Goal: Task Accomplishment & Management: Use online tool/utility

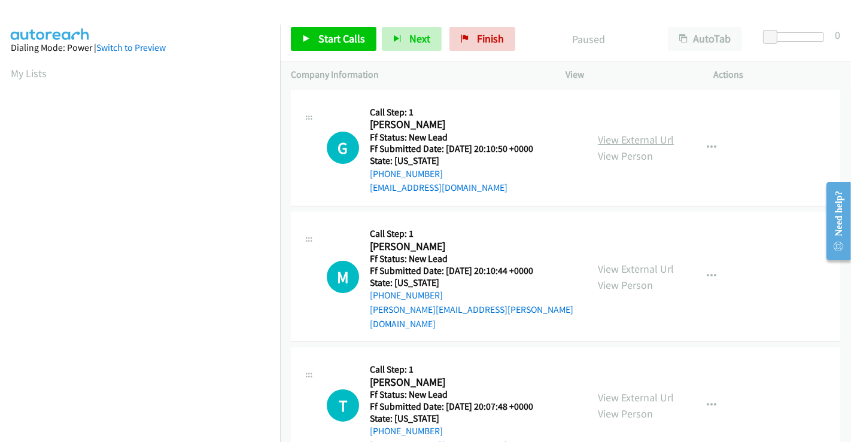
click at [649, 141] on link "View External Url" at bounding box center [636, 140] width 76 height 14
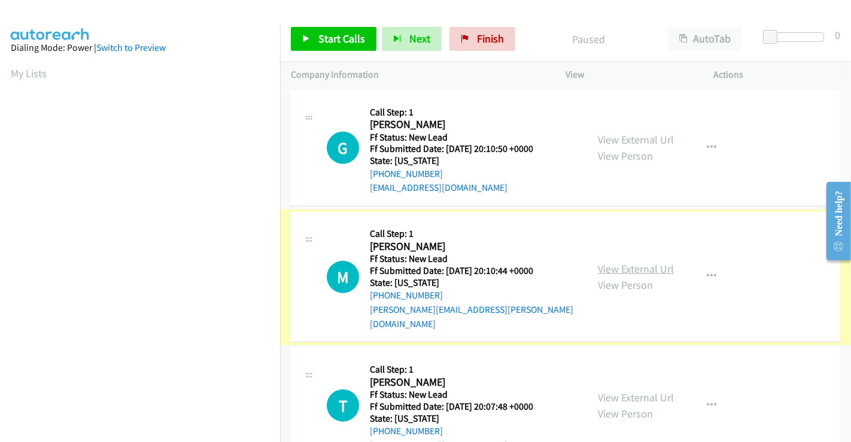
click at [638, 262] on link "View External Url" at bounding box center [636, 269] width 76 height 14
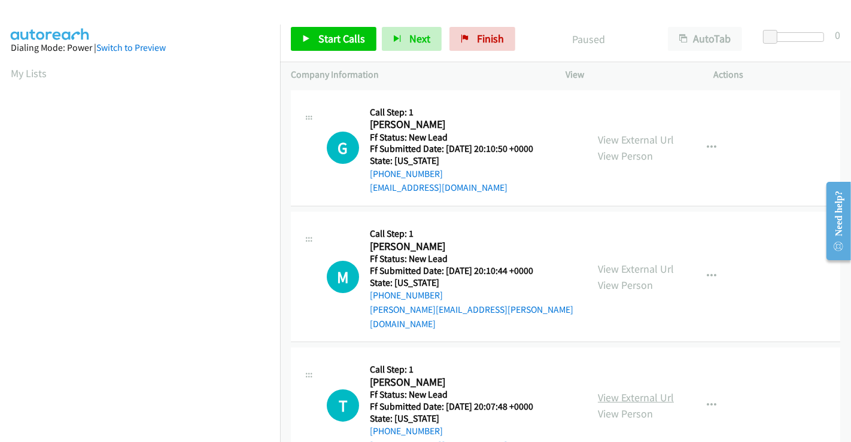
click at [629, 391] on link "View External Url" at bounding box center [636, 398] width 76 height 14
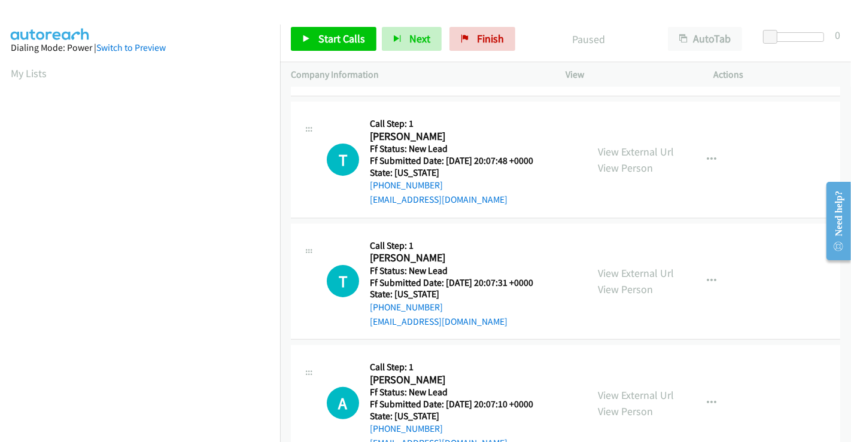
scroll to position [269, 0]
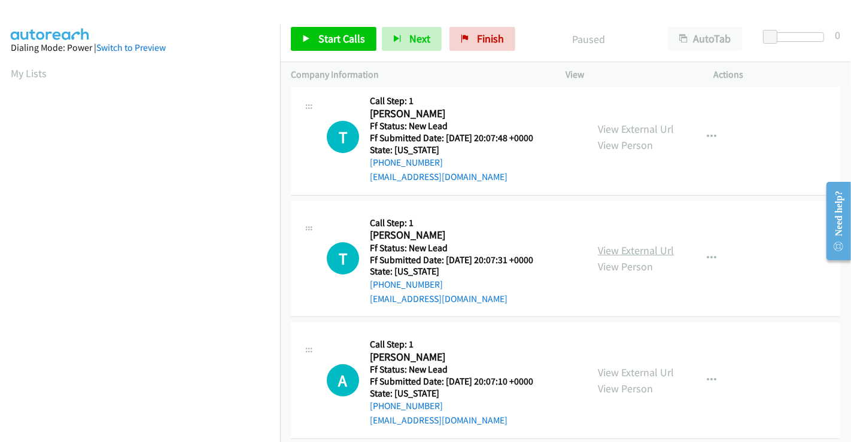
click at [625, 243] on link "View External Url" at bounding box center [636, 250] width 76 height 14
click at [622, 366] on link "View External Url" at bounding box center [636, 373] width 76 height 14
click at [345, 41] on span "Start Calls" at bounding box center [341, 39] width 47 height 14
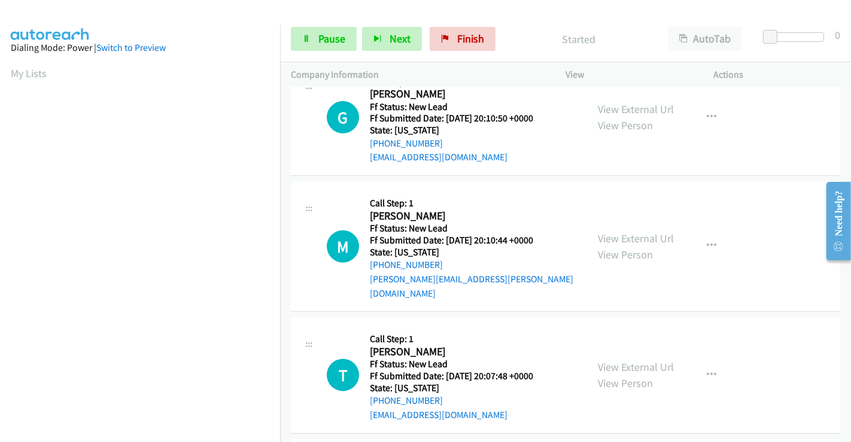
scroll to position [0, 0]
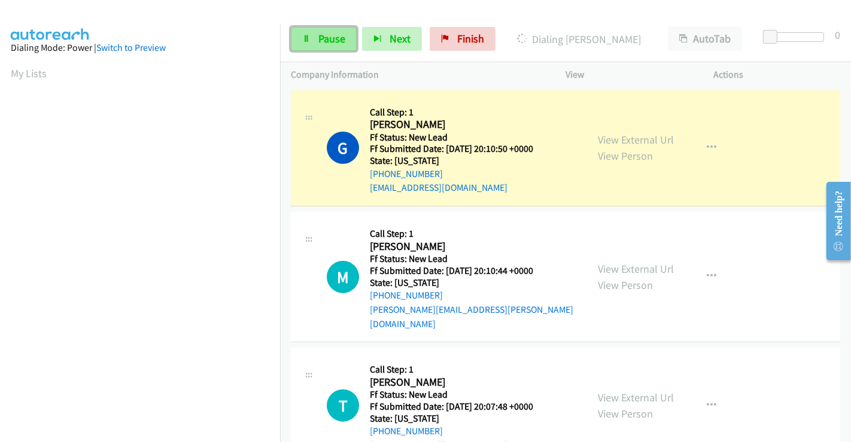
click at [325, 37] on span "Pause" at bounding box center [331, 39] width 27 height 14
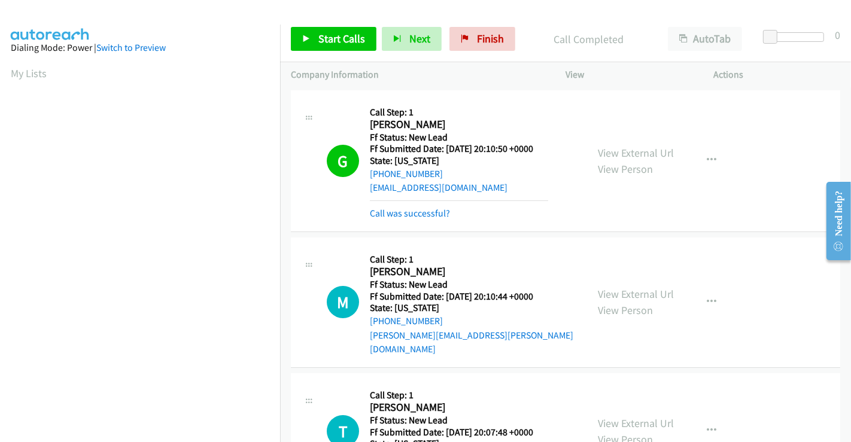
scroll to position [230, 0]
click at [412, 208] on link "Call was successful?" at bounding box center [410, 213] width 80 height 11
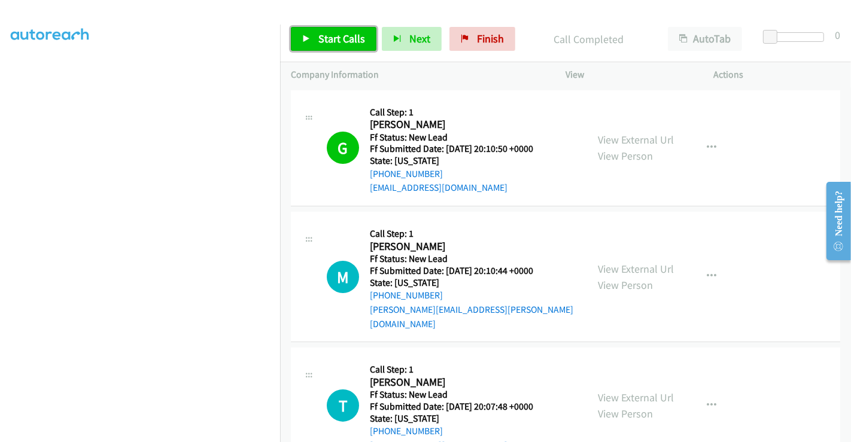
click at [337, 46] on link "Start Calls" at bounding box center [334, 39] width 86 height 24
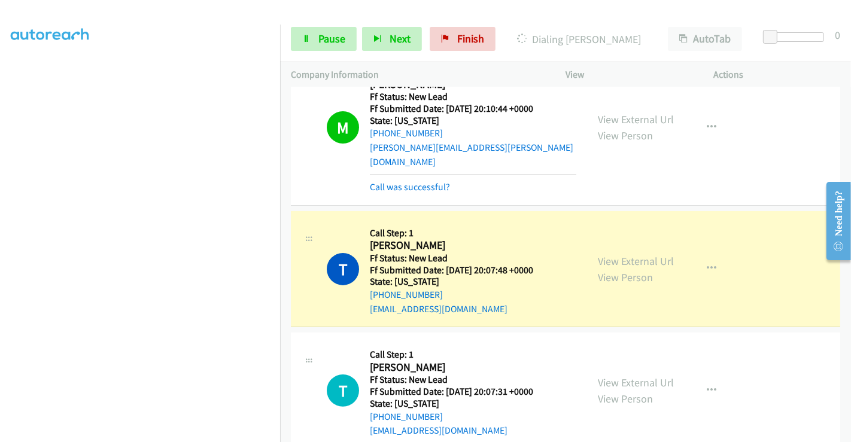
scroll to position [199, 0]
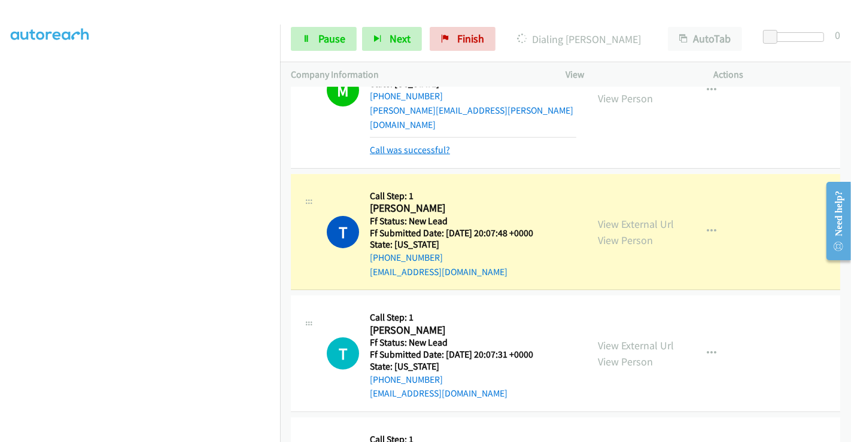
click at [386, 144] on link "Call was successful?" at bounding box center [410, 149] width 80 height 11
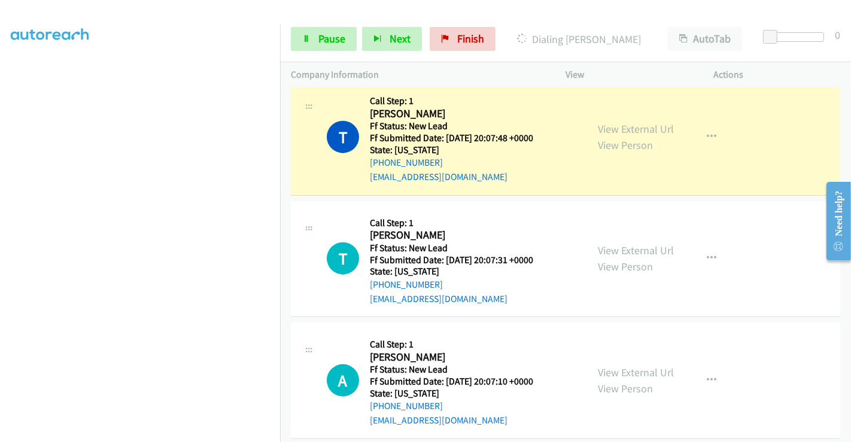
scroll to position [230, 0]
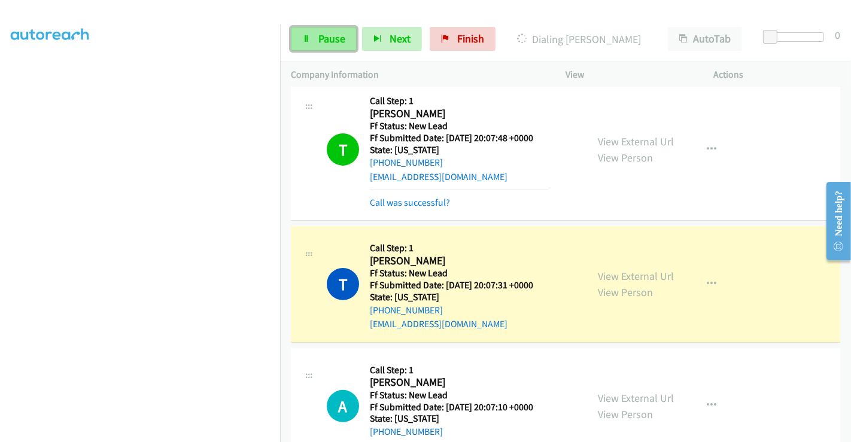
click at [319, 33] on span "Pause" at bounding box center [331, 39] width 27 height 14
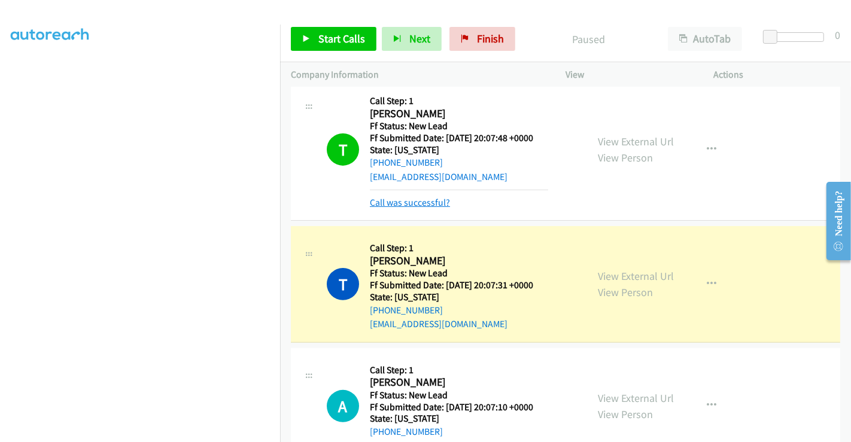
click at [423, 197] on link "Call was successful?" at bounding box center [410, 202] width 80 height 11
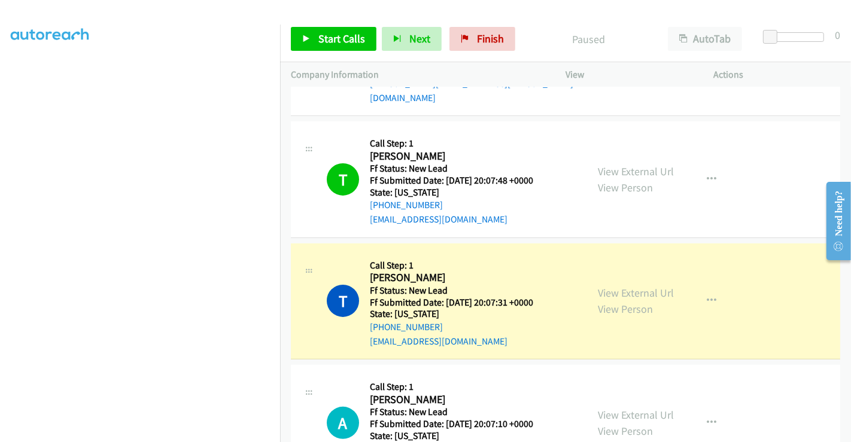
scroll to position [335, 0]
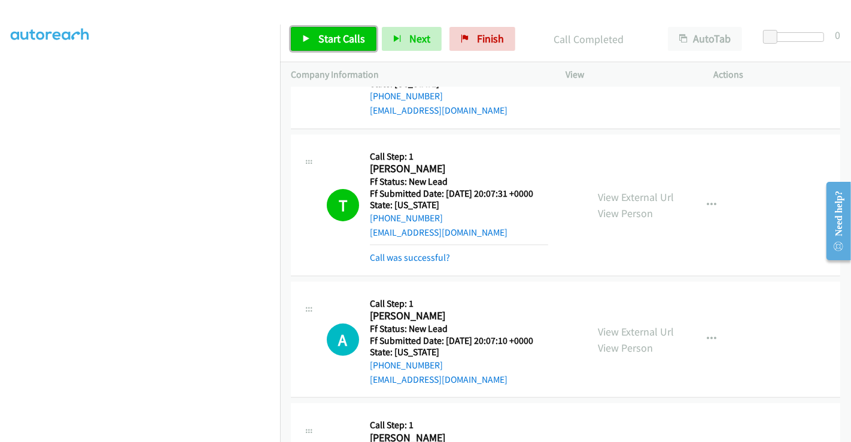
click at [330, 33] on span "Start Calls" at bounding box center [341, 39] width 47 height 14
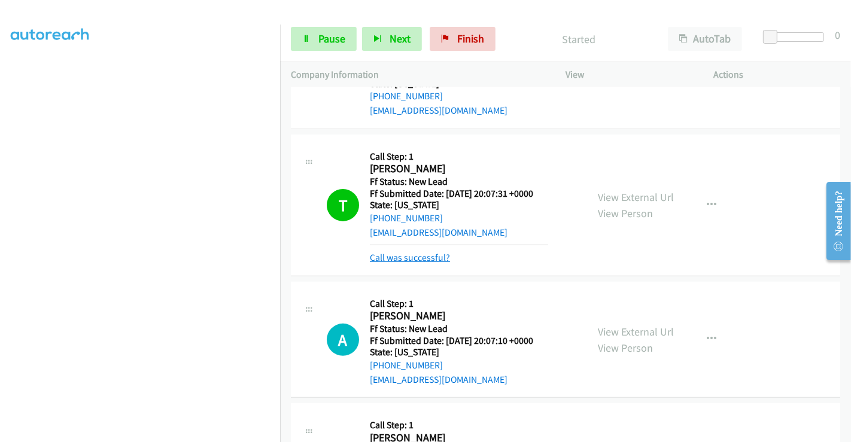
click at [434, 252] on link "Call was successful?" at bounding box center [410, 257] width 80 height 11
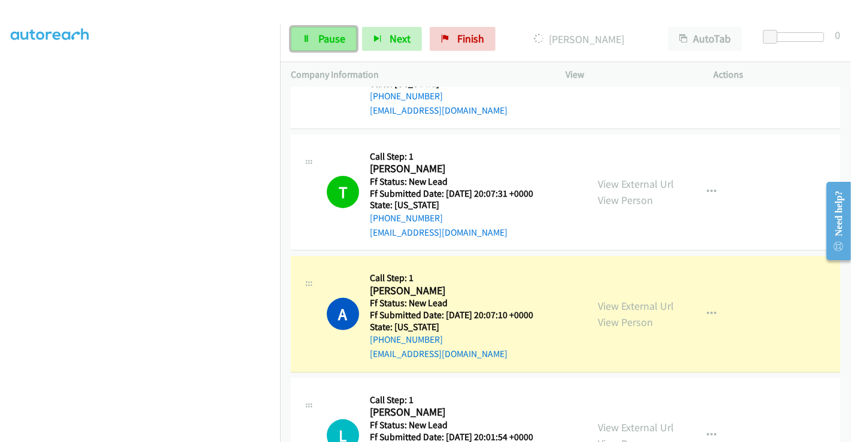
click at [327, 39] on span "Pause" at bounding box center [331, 39] width 27 height 14
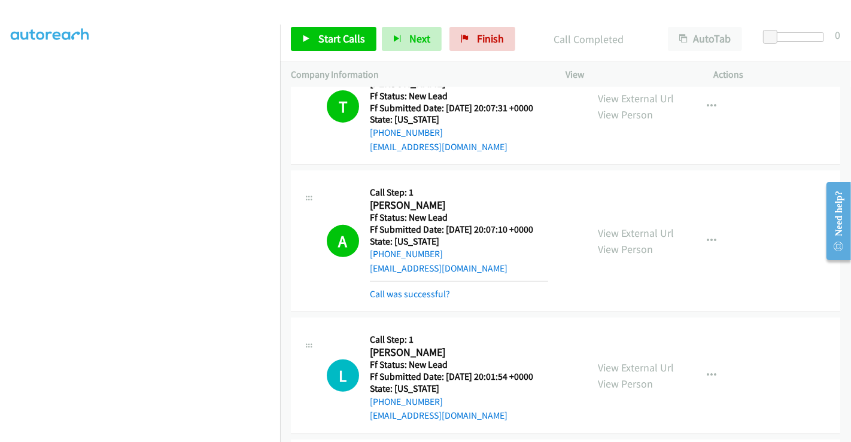
scroll to position [468, 0]
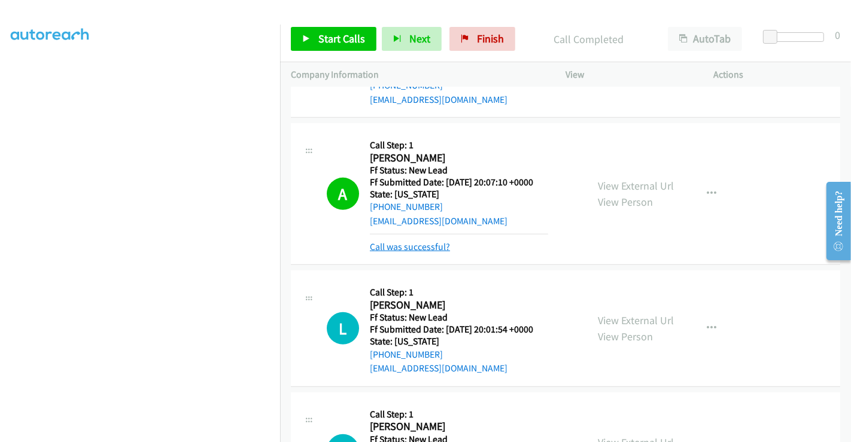
click at [424, 241] on link "Call was successful?" at bounding box center [410, 246] width 80 height 11
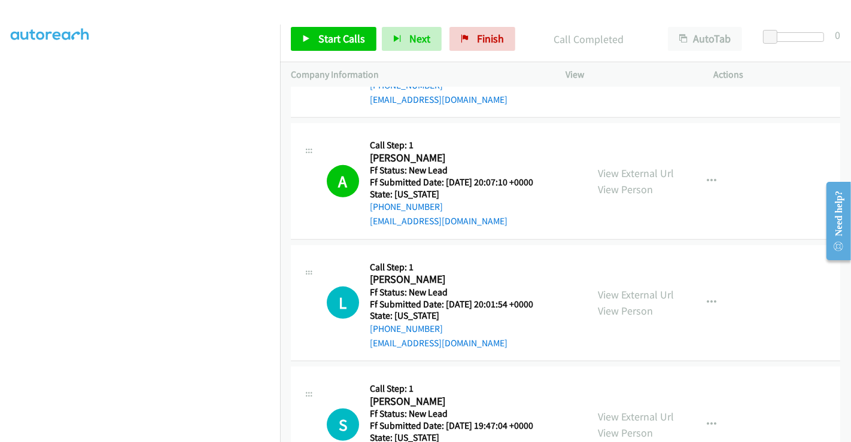
scroll to position [512, 0]
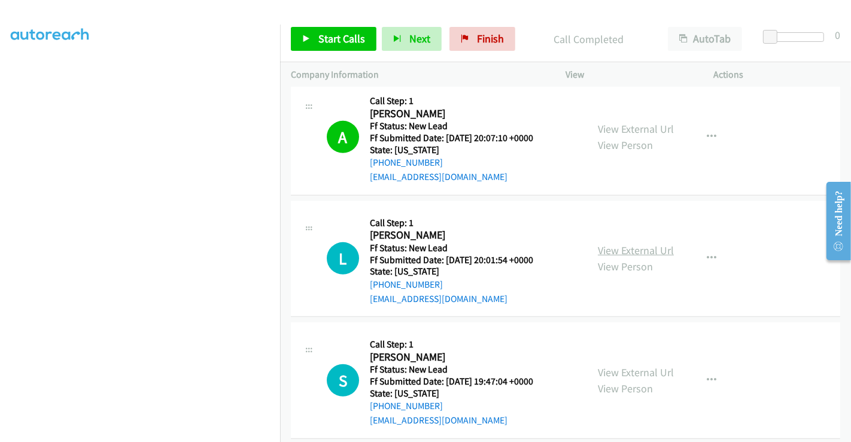
click at [627, 243] on link "View External Url" at bounding box center [636, 250] width 76 height 14
click at [632, 366] on link "View External Url" at bounding box center [636, 373] width 76 height 14
click at [335, 41] on span "Start Calls" at bounding box center [341, 39] width 47 height 14
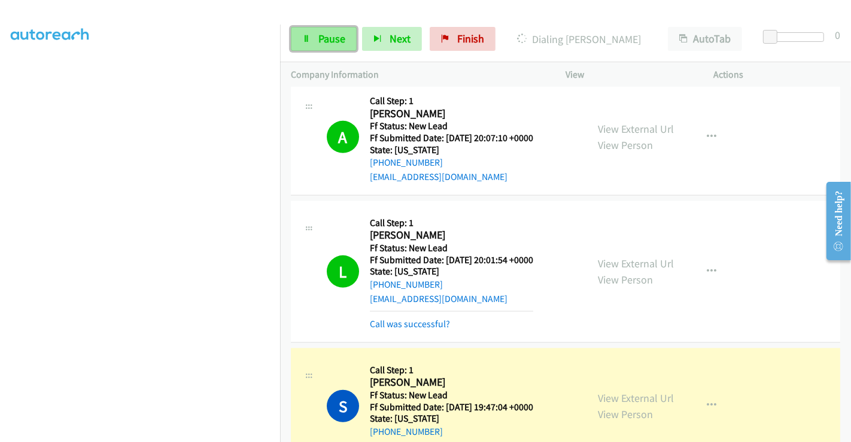
click at [329, 41] on span "Pause" at bounding box center [331, 39] width 27 height 14
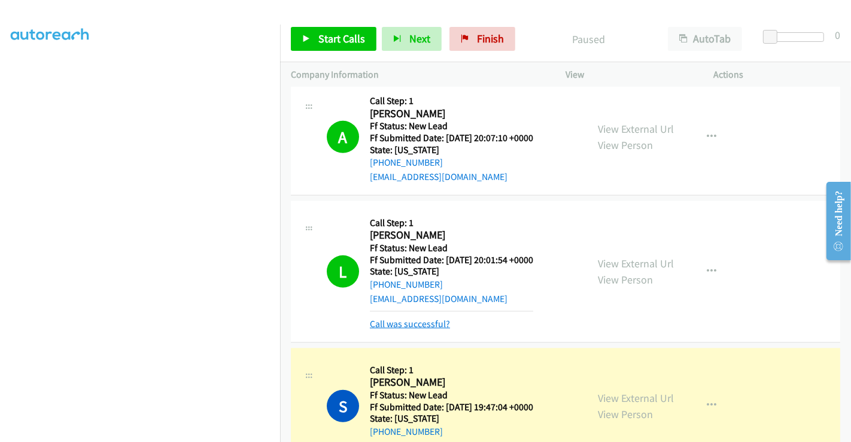
click at [416, 318] on link "Call was successful?" at bounding box center [410, 323] width 80 height 11
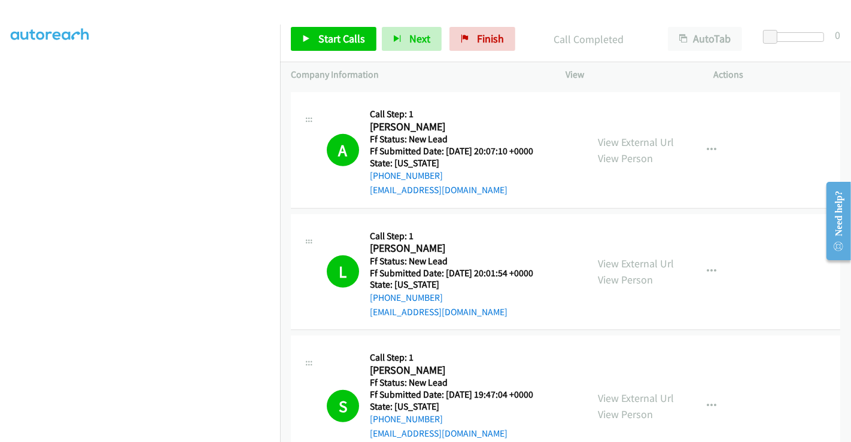
scroll to position [591, 0]
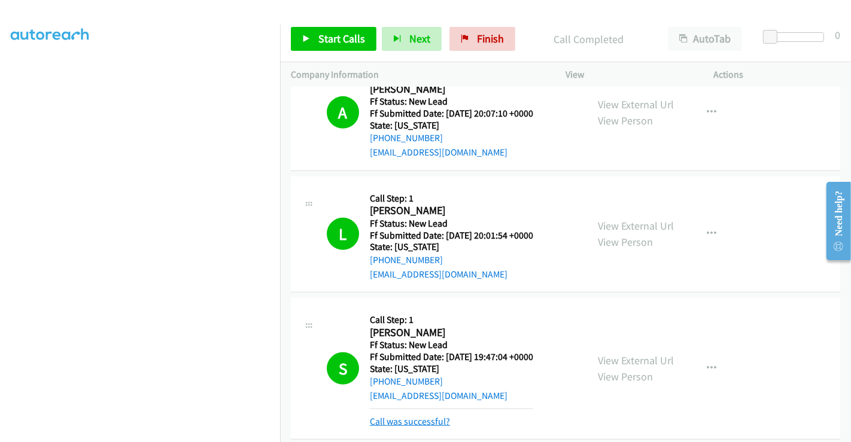
click at [413, 416] on link "Call was successful?" at bounding box center [410, 421] width 80 height 11
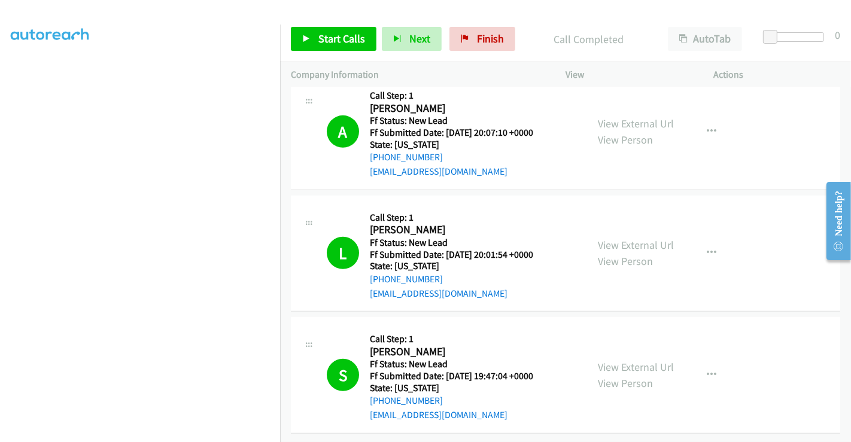
scroll to position [566, 0]
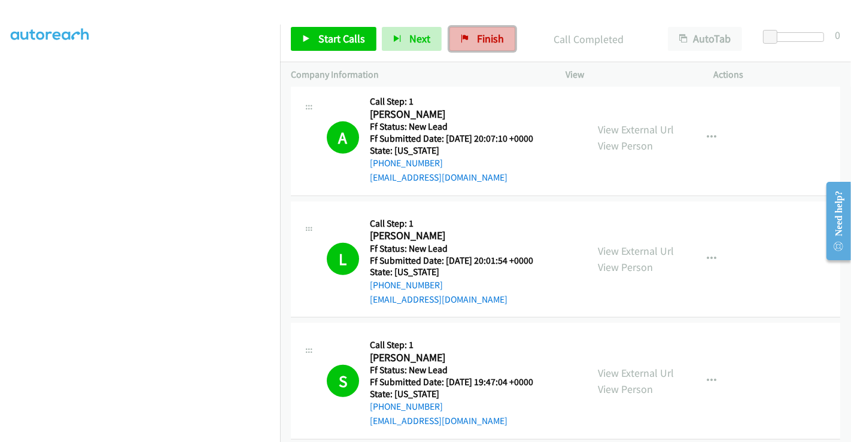
click at [468, 42] on link "Finish" at bounding box center [482, 39] width 66 height 24
